Goal: Task Accomplishment & Management: Use online tool/utility

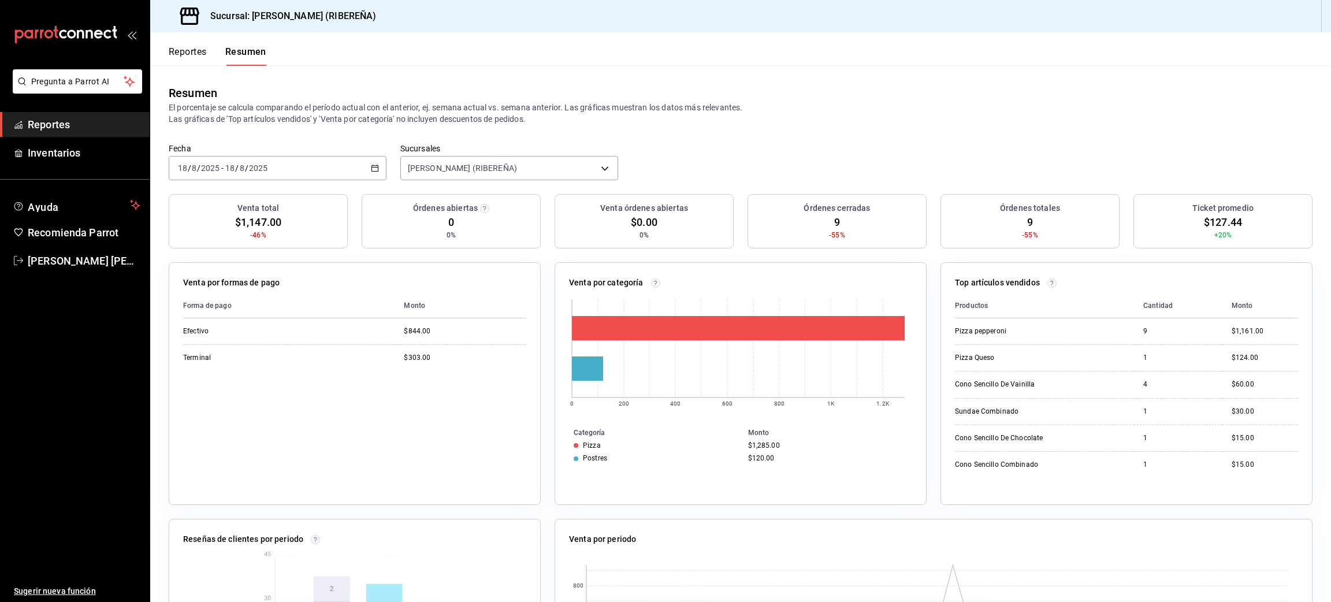
click at [185, 60] on button "Reportes" at bounding box center [188, 56] width 38 height 20
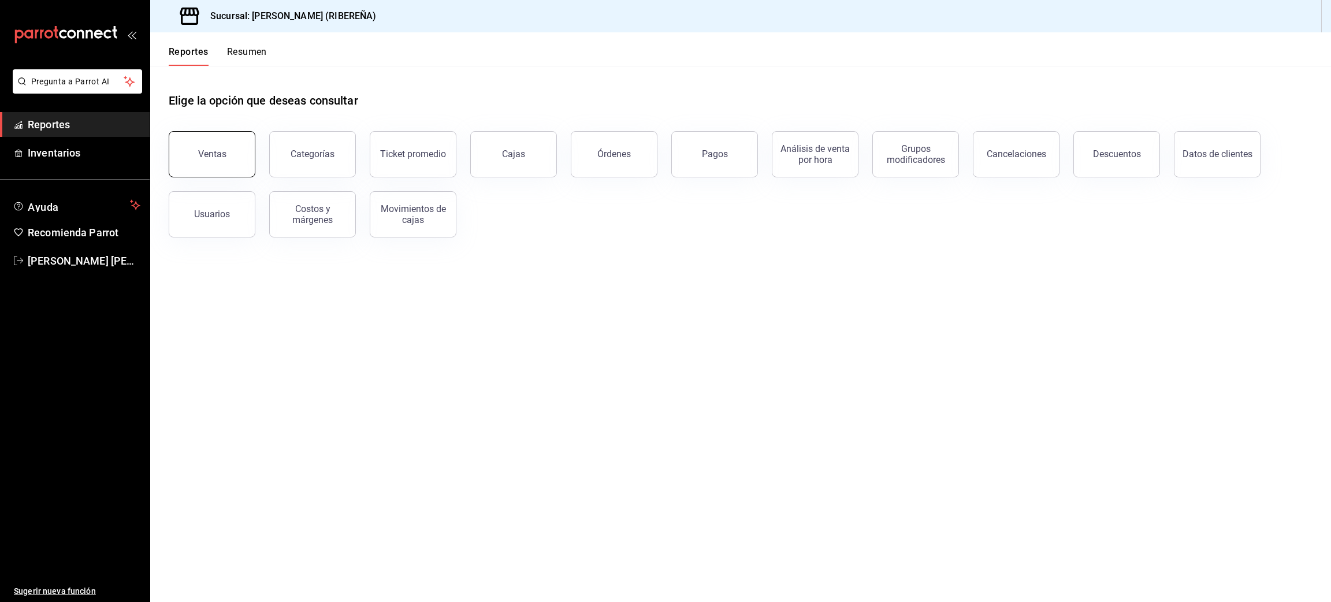
click at [224, 140] on button "Ventas" at bounding box center [212, 154] width 87 height 46
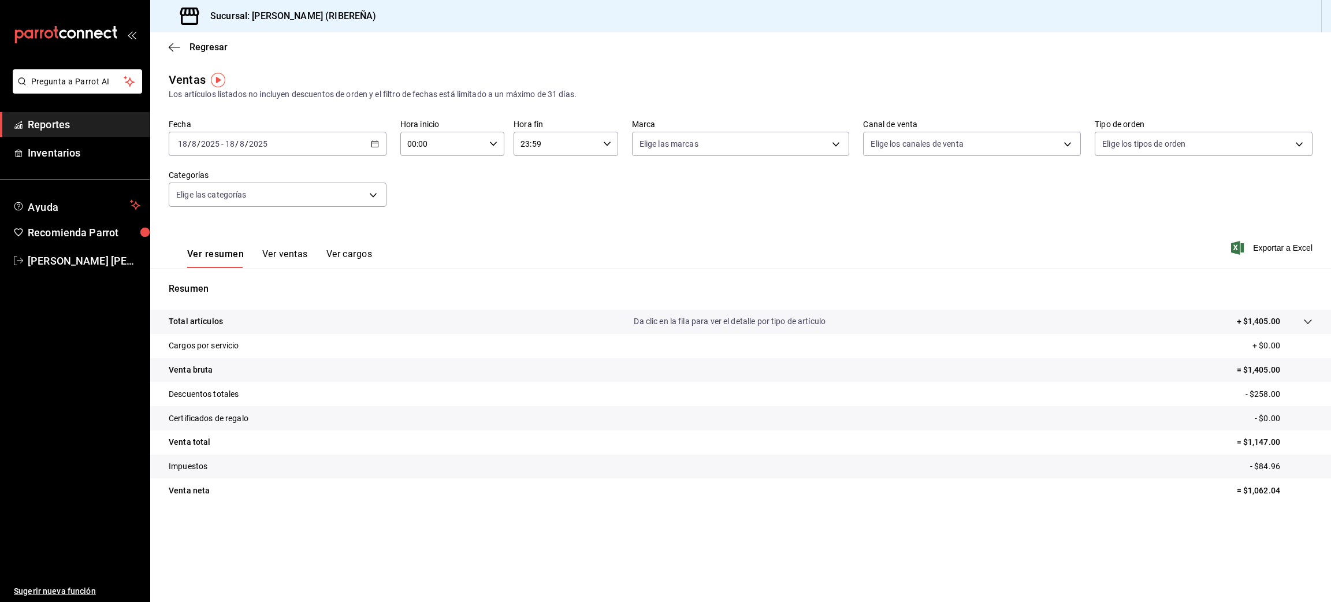
click at [377, 148] on div "[DATE] [DATE] - [DATE] [DATE]" at bounding box center [278, 144] width 218 height 24
click at [226, 282] on span "Rango de fechas" at bounding box center [223, 283] width 90 height 12
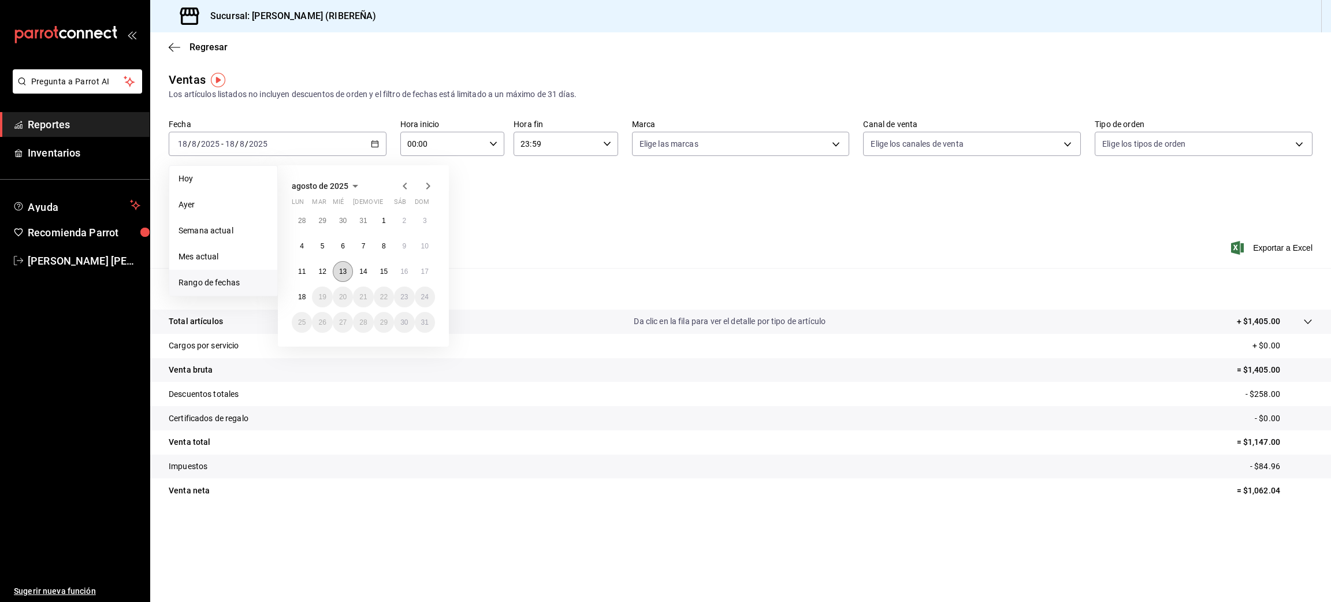
click at [344, 269] on abbr "13" at bounding box center [343, 271] width 8 height 8
click at [363, 269] on abbr "14" at bounding box center [363, 271] width 8 height 8
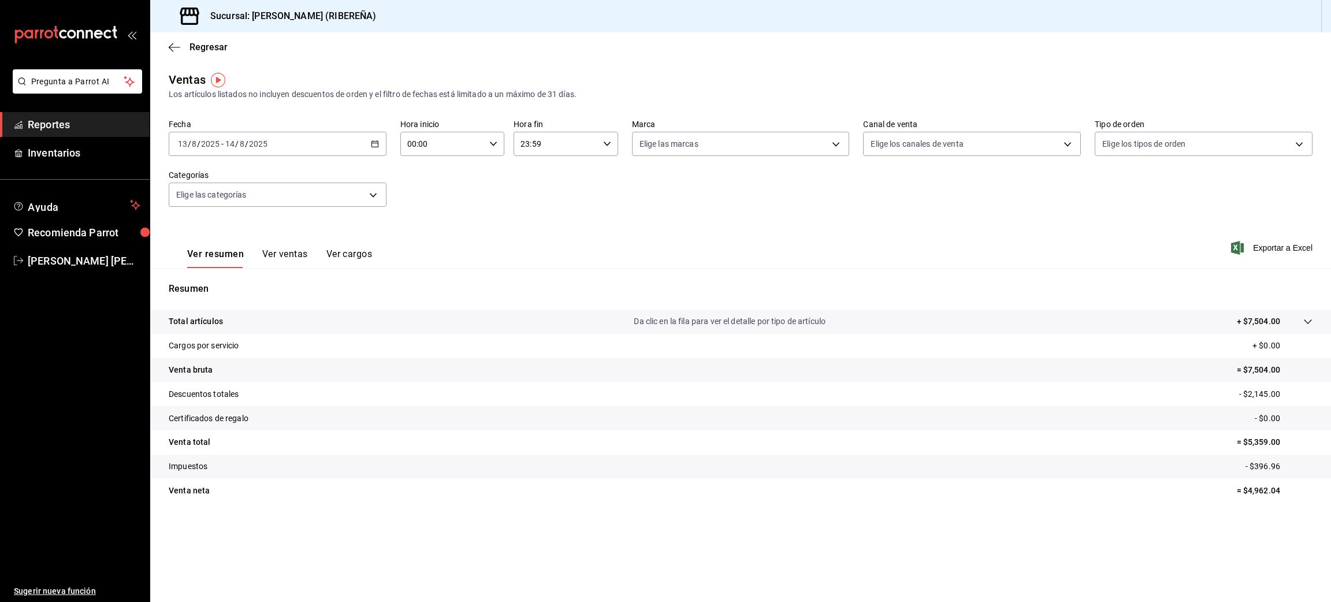
click at [294, 251] on button "Ver ventas" at bounding box center [285, 258] width 46 height 20
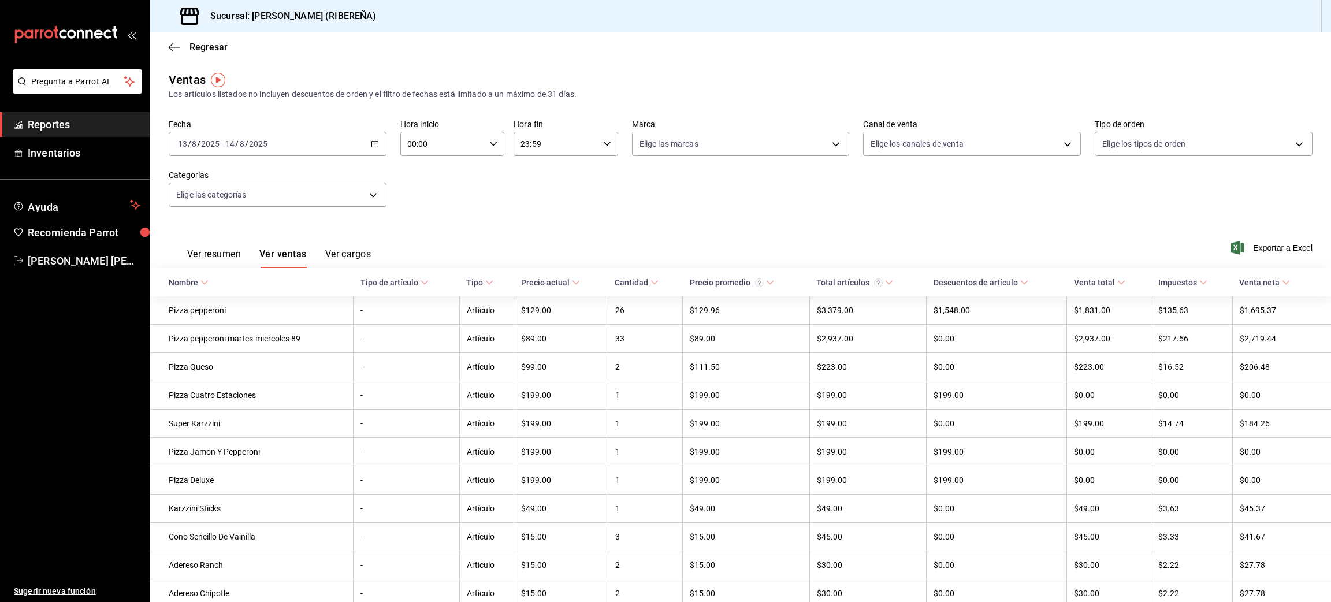
click at [362, 147] on div "[DATE] [DATE] - [DATE] [DATE]" at bounding box center [278, 144] width 218 height 24
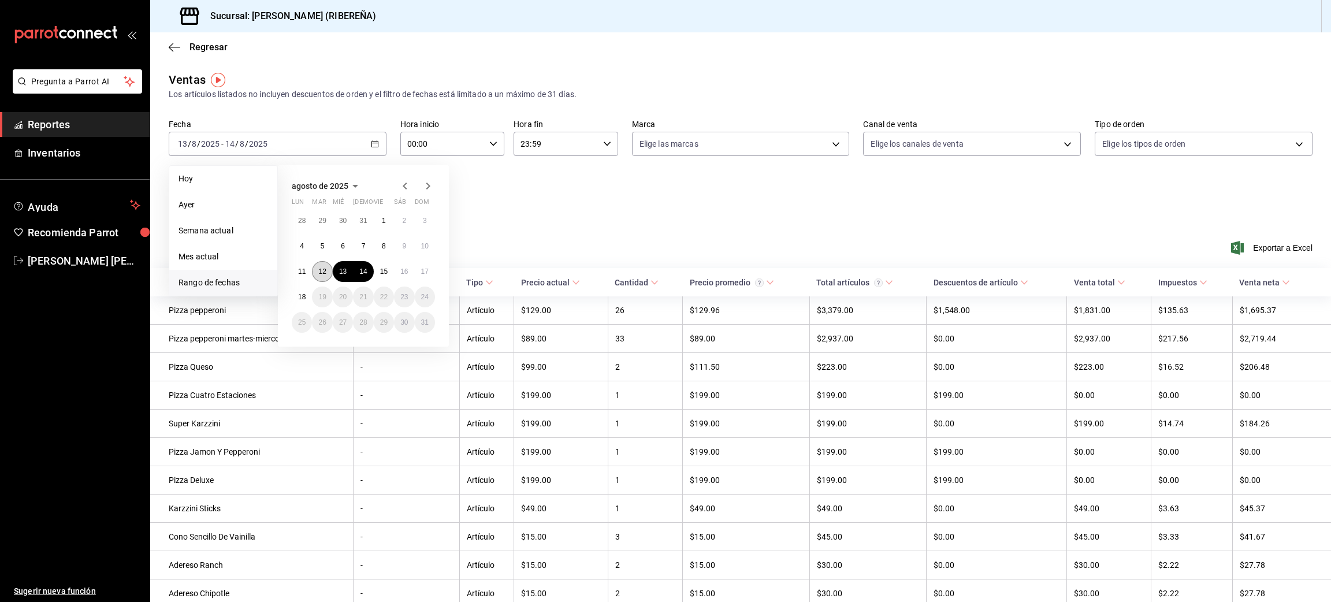
click at [318, 268] on abbr "12" at bounding box center [322, 271] width 8 height 8
click at [344, 269] on abbr "13" at bounding box center [343, 271] width 8 height 8
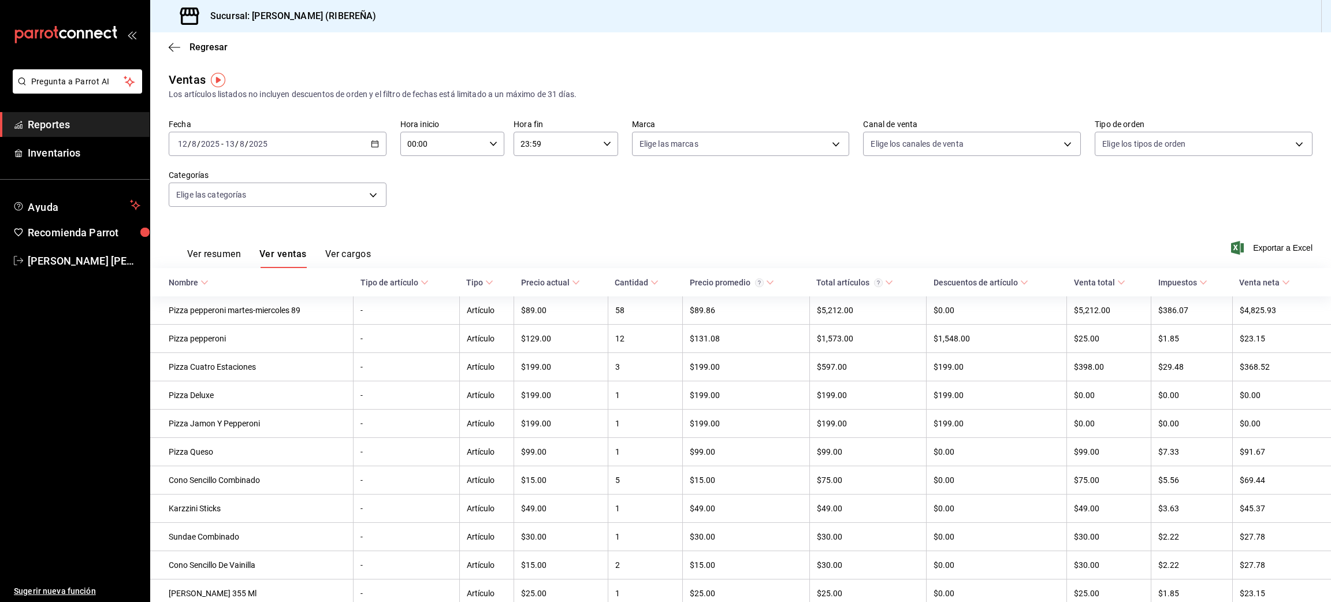
click at [372, 146] on icon "button" at bounding box center [375, 144] width 8 height 8
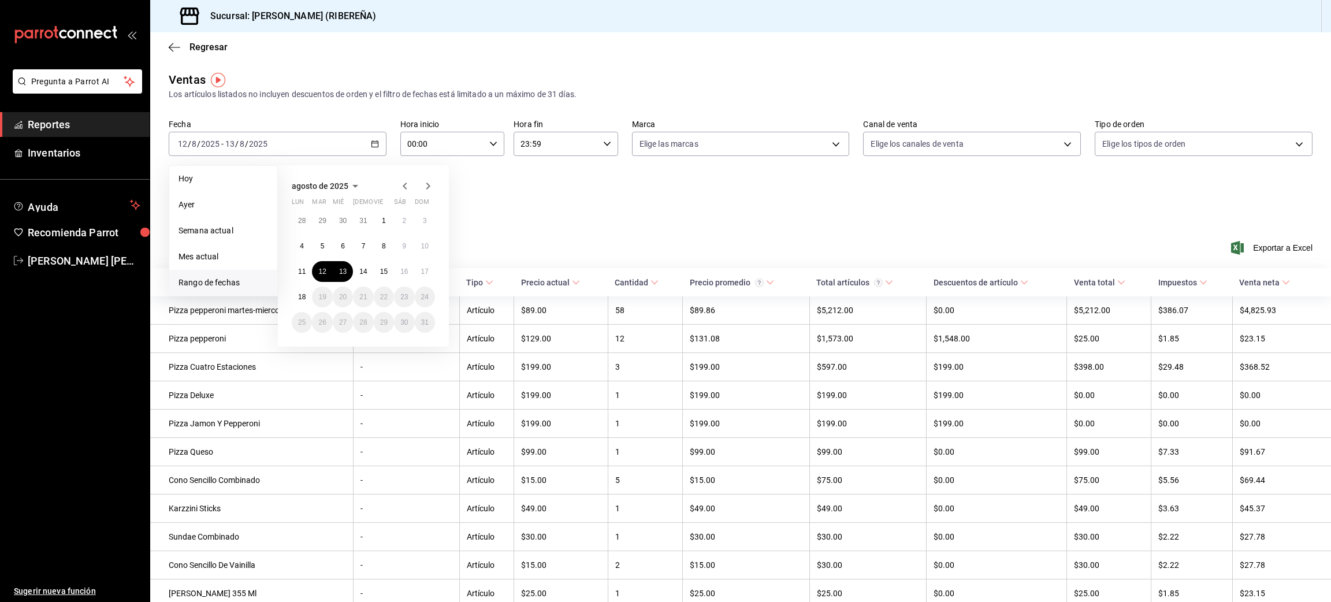
click at [487, 223] on div "Ver resumen Ver ventas Ver cargos Exportar a Excel" at bounding box center [740, 244] width 1181 height 47
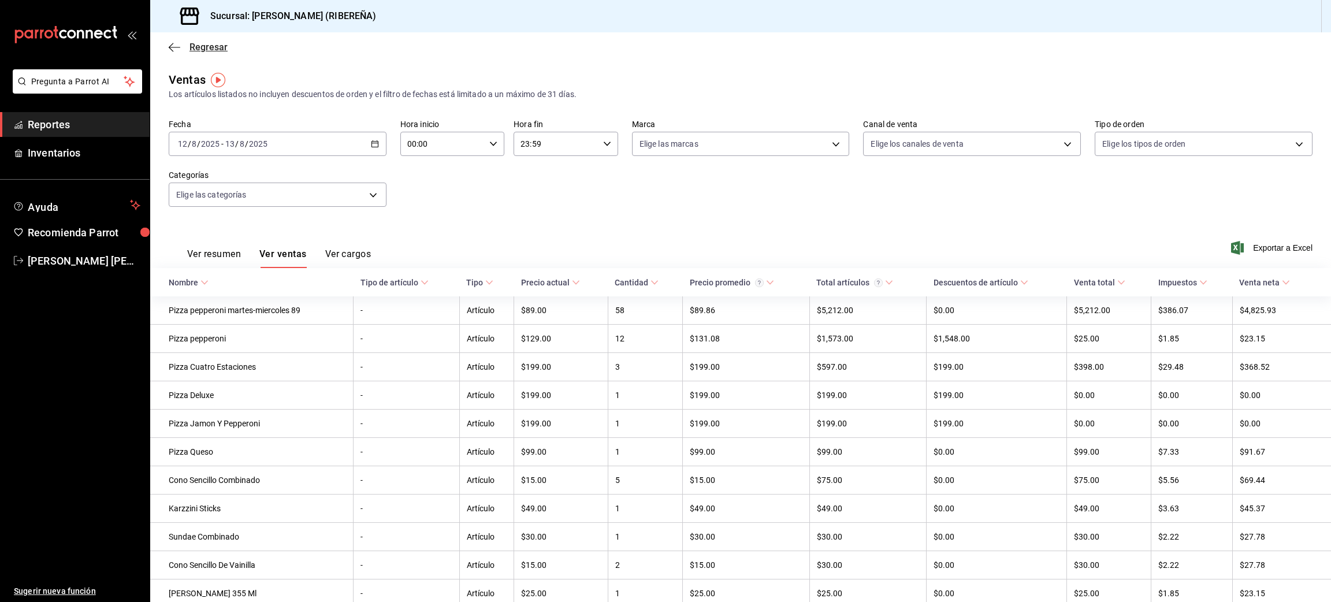
click at [174, 51] on icon "button" at bounding box center [175, 47] width 12 height 10
